Goal: Use online tool/utility

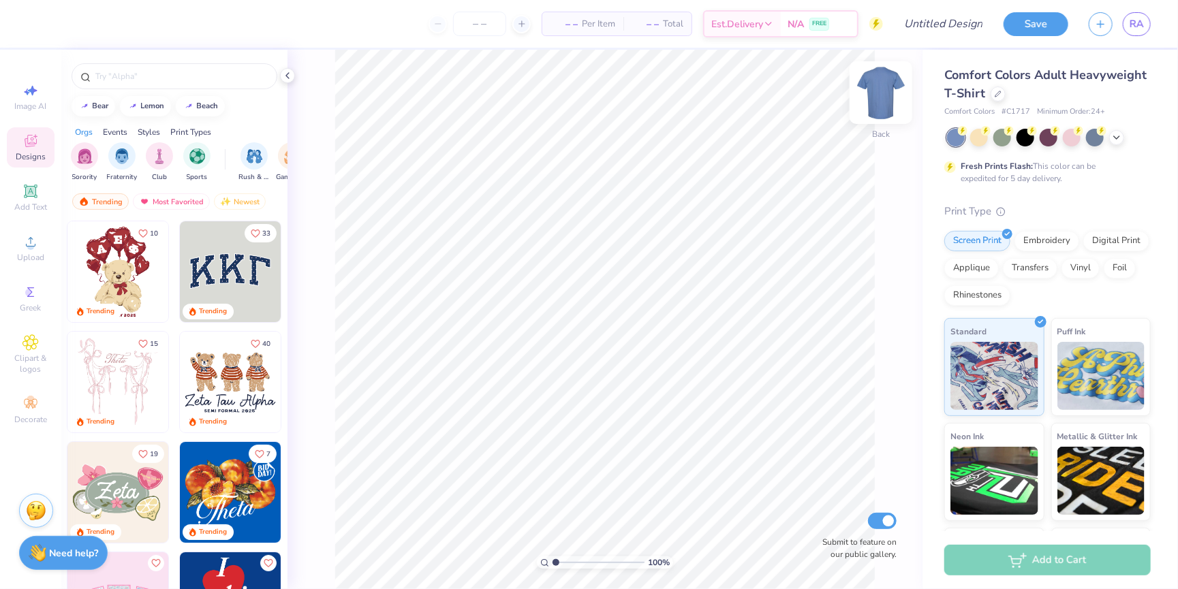
click at [877, 94] on img at bounding box center [881, 92] width 55 height 55
click at [1117, 138] on icon at bounding box center [1116, 136] width 11 height 11
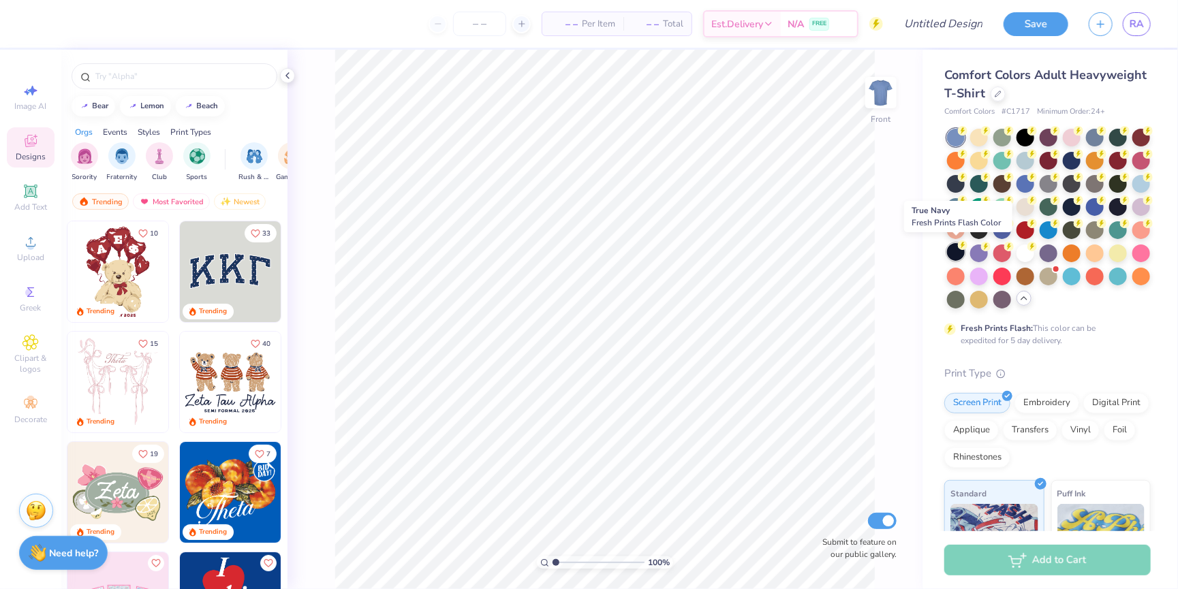
click at [959, 253] on div at bounding box center [956, 252] width 18 height 18
click at [20, 255] on span "Upload" at bounding box center [30, 257] width 27 height 11
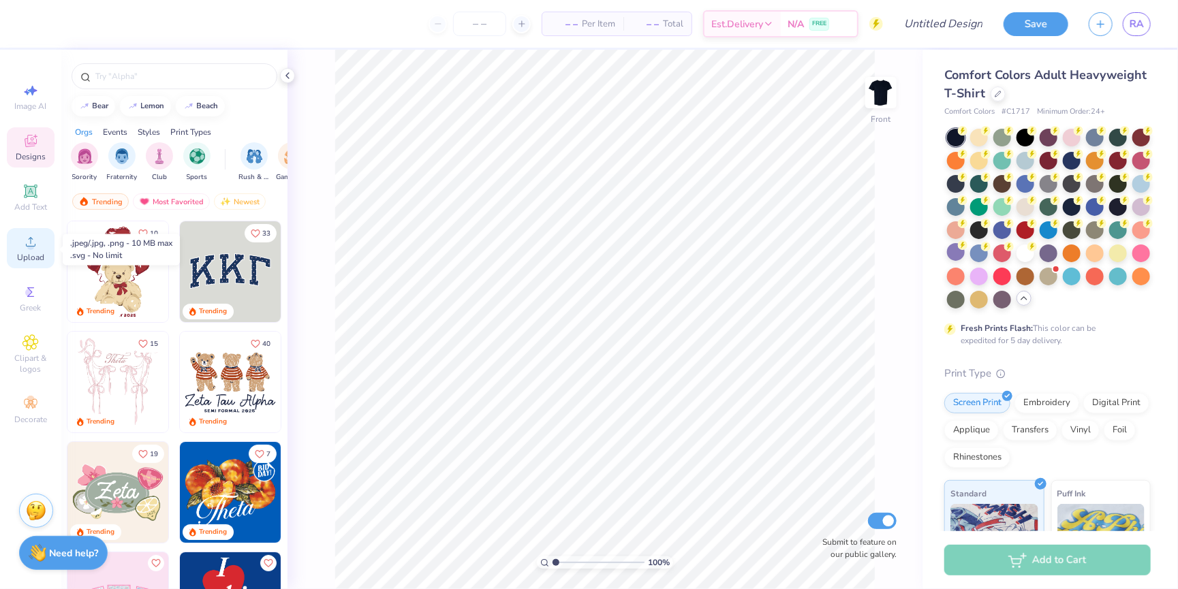
click at [35, 267] on div "Upload" at bounding box center [31, 248] width 48 height 40
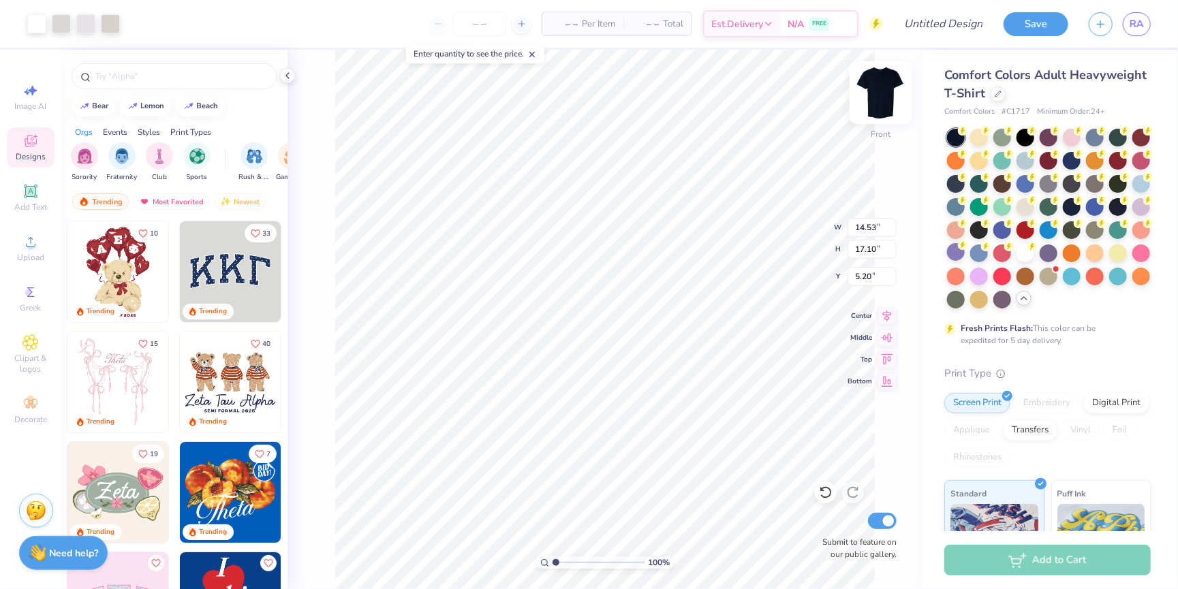
type input "3.00"
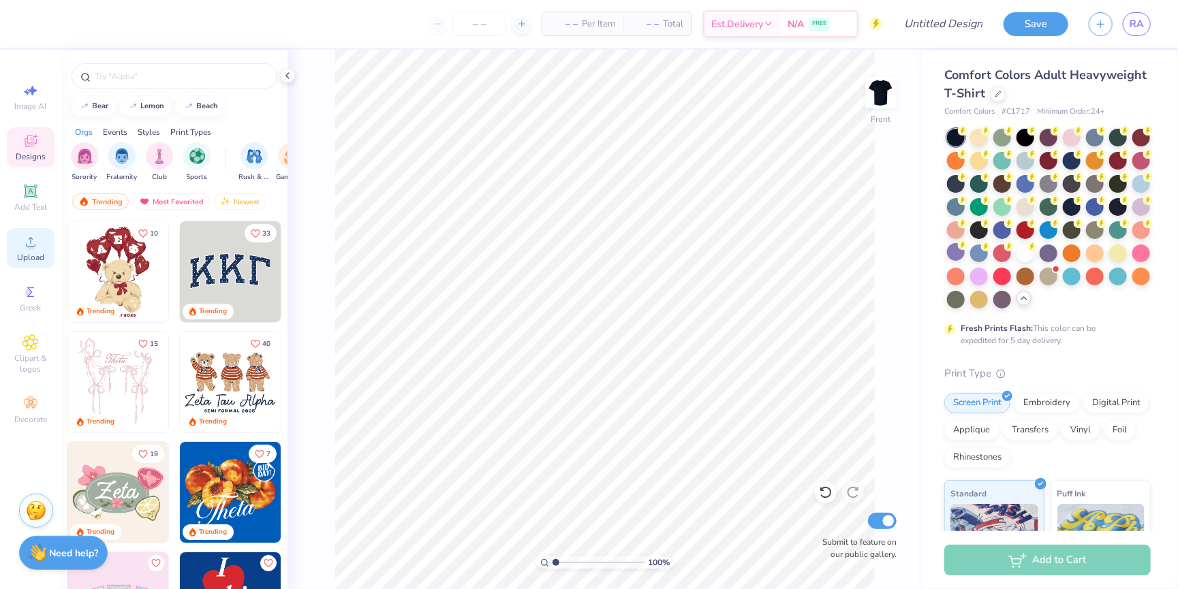
click at [10, 255] on div "Upload" at bounding box center [31, 248] width 48 height 40
click at [46, 258] on div "Upload" at bounding box center [31, 248] width 48 height 40
type input "3.00"
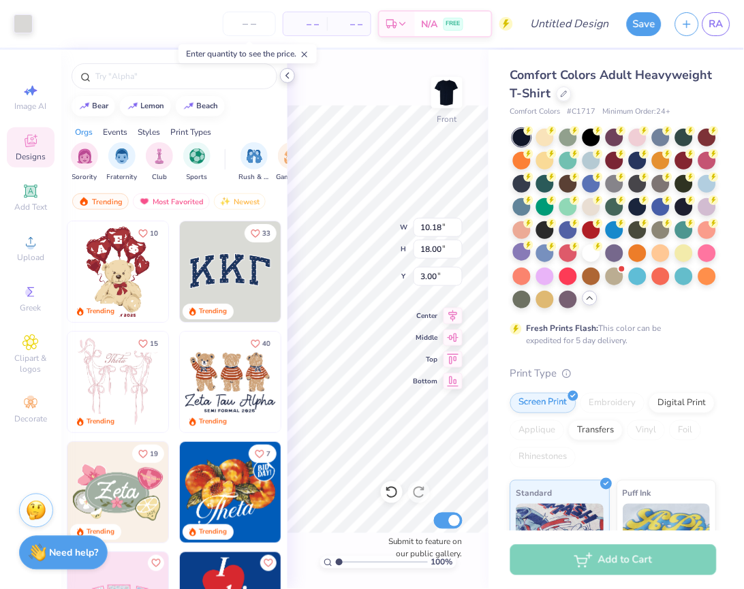
click at [284, 73] on icon at bounding box center [287, 75] width 11 height 11
click at [284, 73] on div at bounding box center [174, 73] width 226 height 46
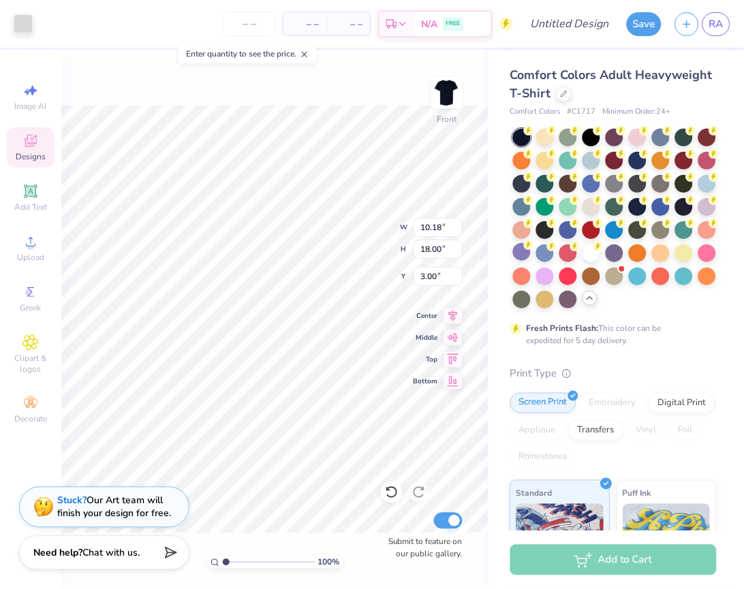
click at [209, 564] on div "100 %" at bounding box center [275, 563] width 136 height 12
click at [212, 564] on icon at bounding box center [215, 563] width 9 height 9
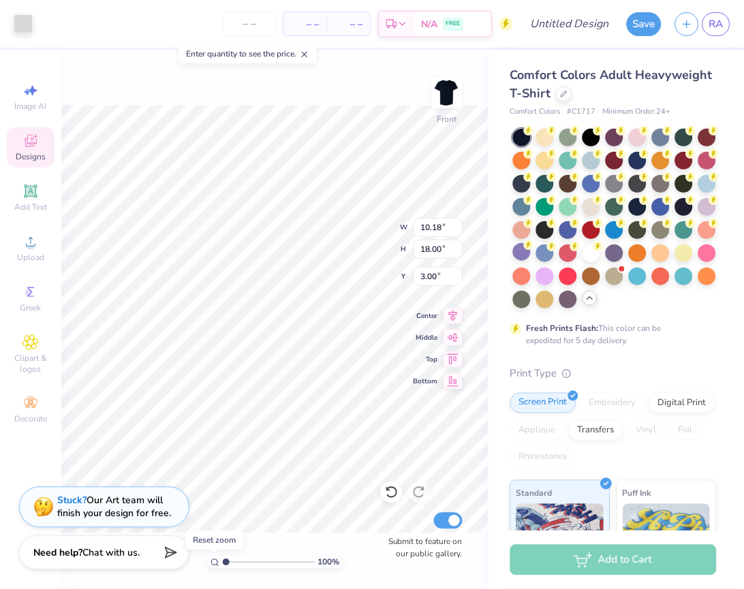
click at [212, 564] on icon at bounding box center [215, 563] width 9 height 9
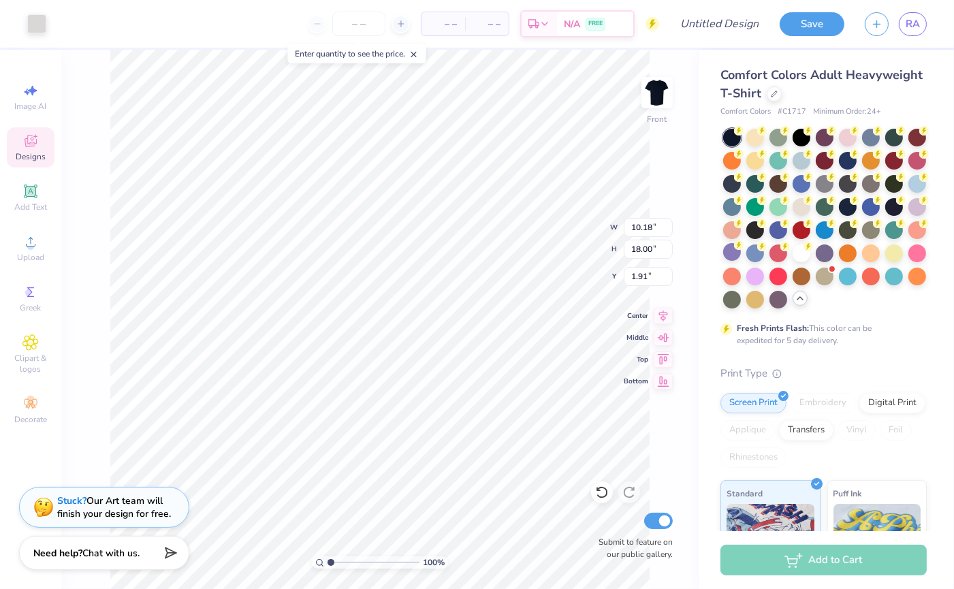
type input "1.71"
type input "2.22"
click at [653, 110] on img at bounding box center [657, 92] width 55 height 55
click at [47, 252] on div "Upload" at bounding box center [31, 248] width 48 height 40
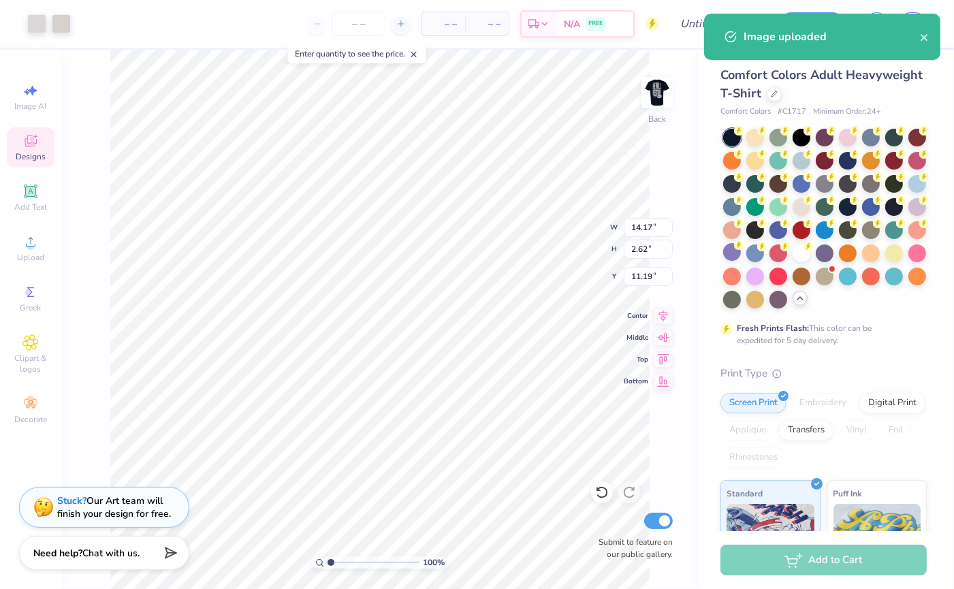
type input "7.75"
type input "1.43"
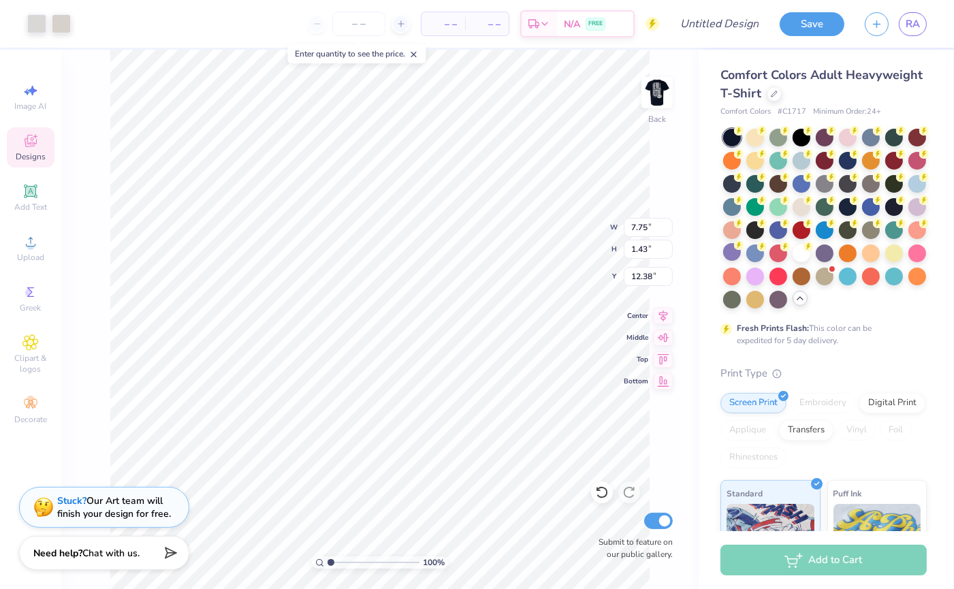
type input "2.28"
click at [657, 313] on icon at bounding box center [663, 314] width 19 height 16
type input "6.57"
type input "1.21"
type input "2.71"
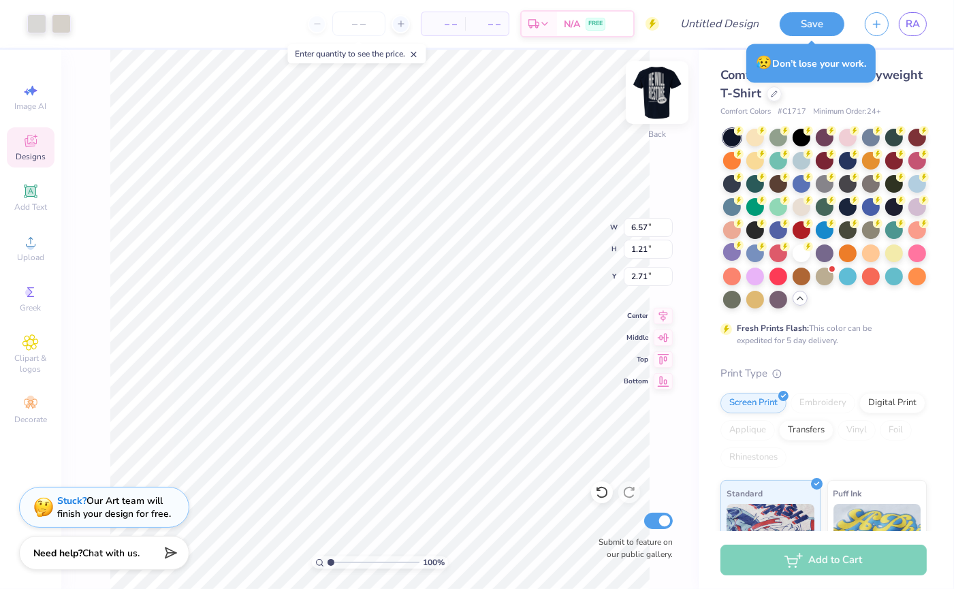
click at [653, 89] on img at bounding box center [657, 92] width 55 height 55
